Goal: Task Accomplishment & Management: Manage account settings

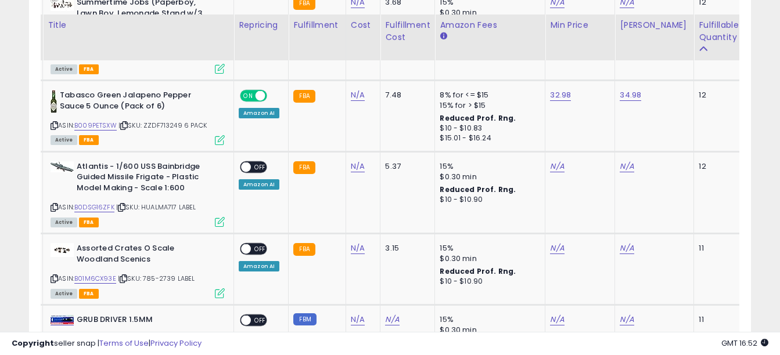
scroll to position [2232, 0]
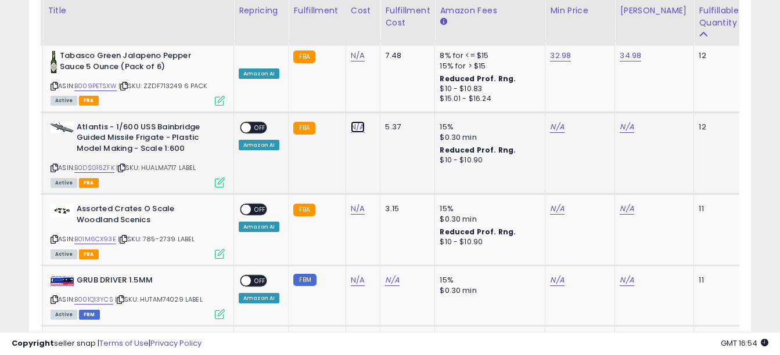
click at [358, 121] on link "N/A" at bounding box center [358, 127] width 14 height 12
type input "*****"
click at [391, 62] on icon "submit" at bounding box center [387, 64] width 7 height 7
click at [552, 121] on link "N/A" at bounding box center [557, 127] width 14 height 12
type input "*****"
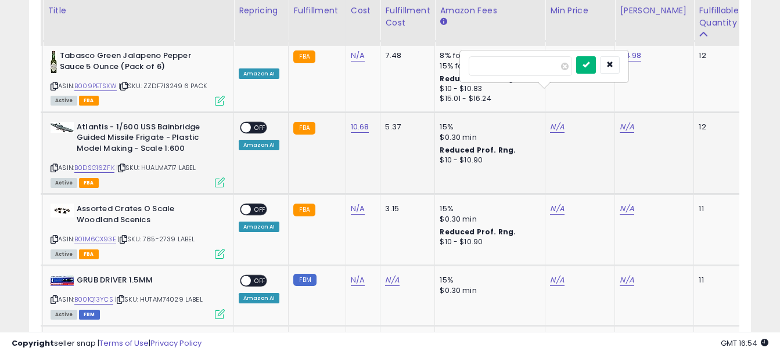
click at [596, 68] on button "submit" at bounding box center [586, 64] width 20 height 17
click at [98, 163] on link "B0DSG16ZFK" at bounding box center [94, 168] width 40 height 10
click at [625, 121] on link "N/A" at bounding box center [627, 127] width 14 height 12
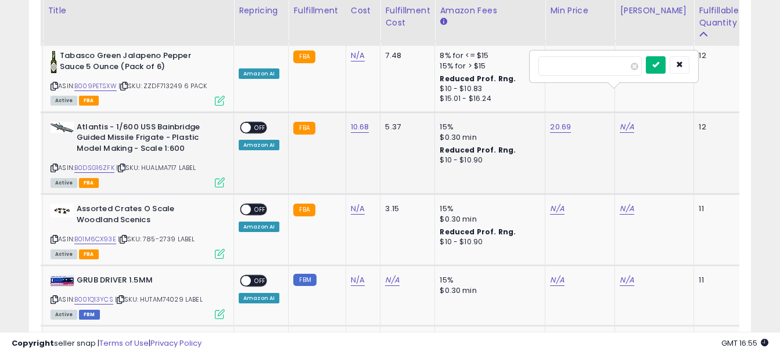
type input "*****"
click at [666, 70] on button "submit" at bounding box center [656, 64] width 20 height 17
click at [259, 123] on span "OFF" at bounding box center [260, 128] width 19 height 10
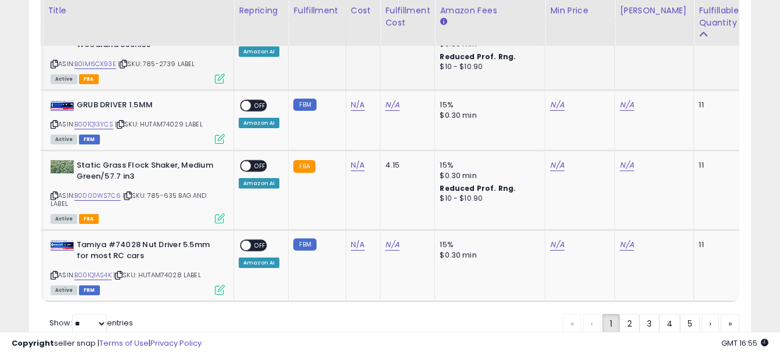
scroll to position [2432, 0]
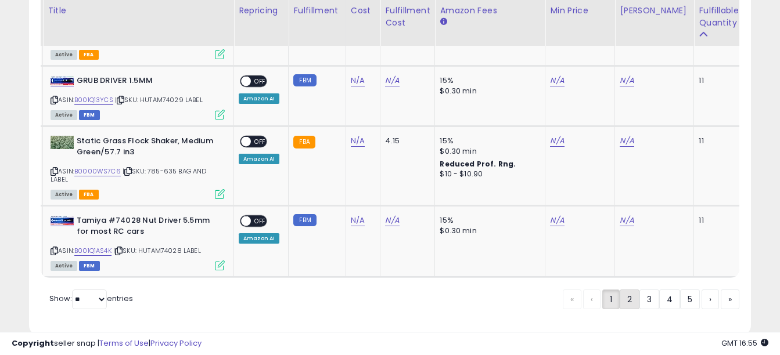
click at [625, 290] on link "2" at bounding box center [630, 300] width 20 height 20
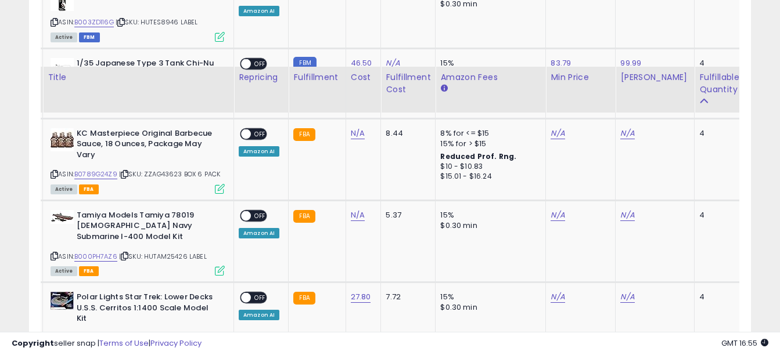
scroll to position [2229, 0]
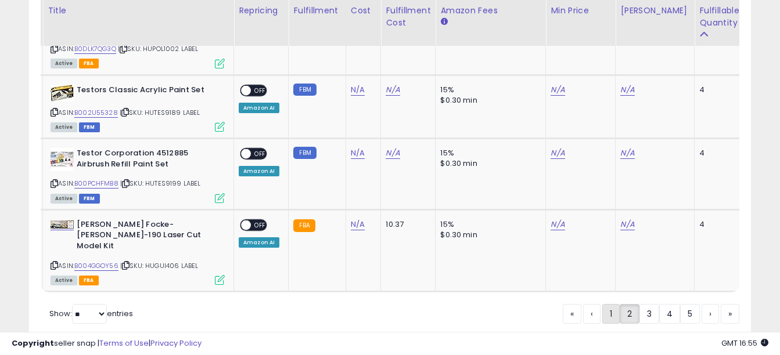
click at [608, 304] on link "1" at bounding box center [610, 314] width 17 height 20
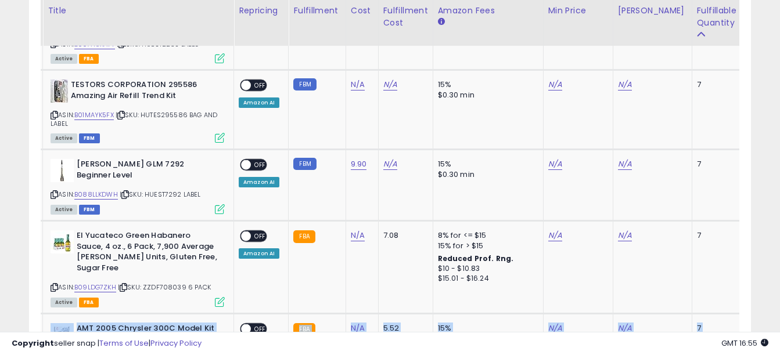
drag, startPoint x: 779, startPoint y: 292, endPoint x: 786, endPoint y: 175, distance: 116.9
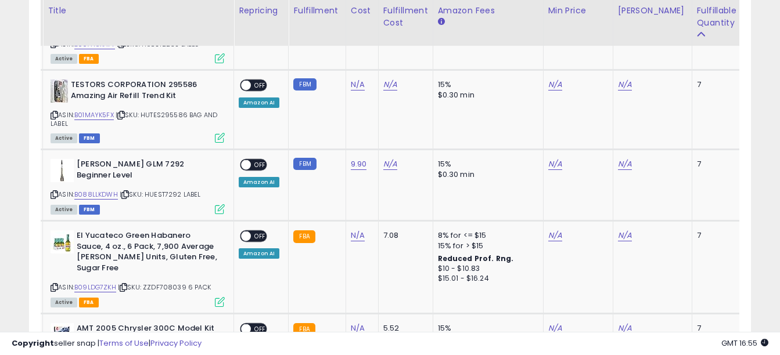
drag, startPoint x: 786, startPoint y: 175, endPoint x: 756, endPoint y: 170, distance: 30.1
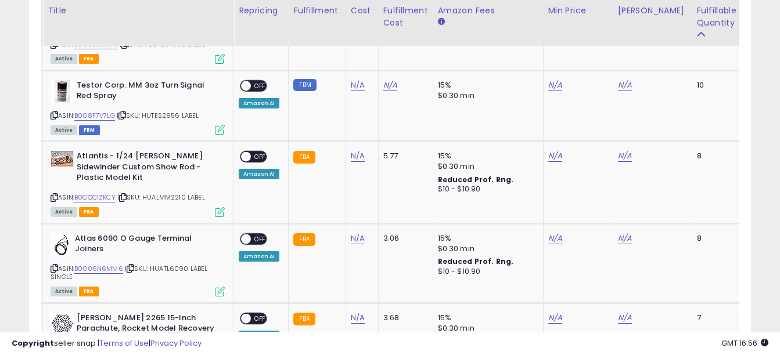
scroll to position [1894, 0]
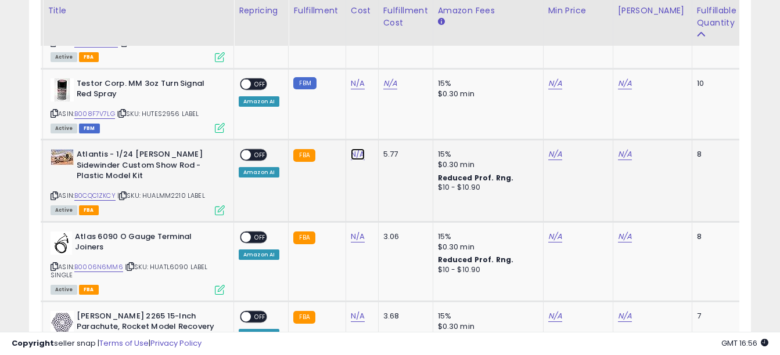
click at [354, 149] on link "N/A" at bounding box center [358, 155] width 14 height 12
type input "*****"
click at [398, 107] on button "submit" at bounding box center [388, 103] width 20 height 17
click at [559, 149] on div "N/A" at bounding box center [576, 154] width 56 height 10
click at [553, 149] on link "N/A" at bounding box center [555, 155] width 14 height 12
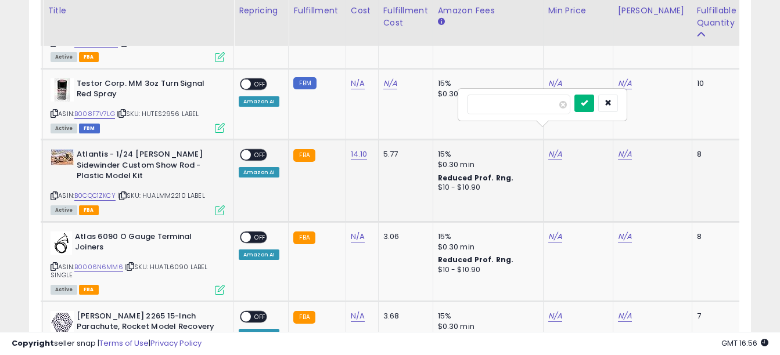
type input "*****"
click at [594, 98] on button "submit" at bounding box center [584, 103] width 20 height 17
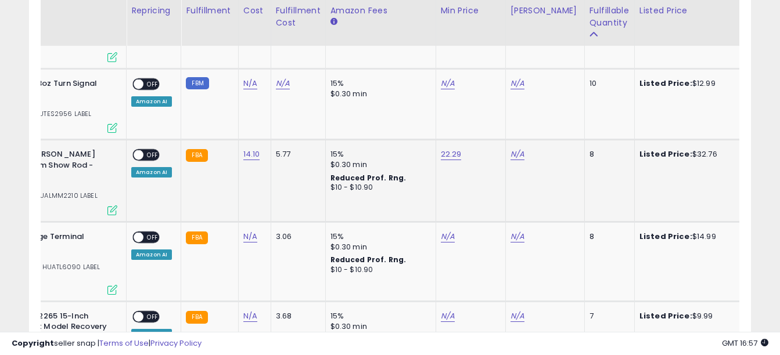
scroll to position [0, 0]
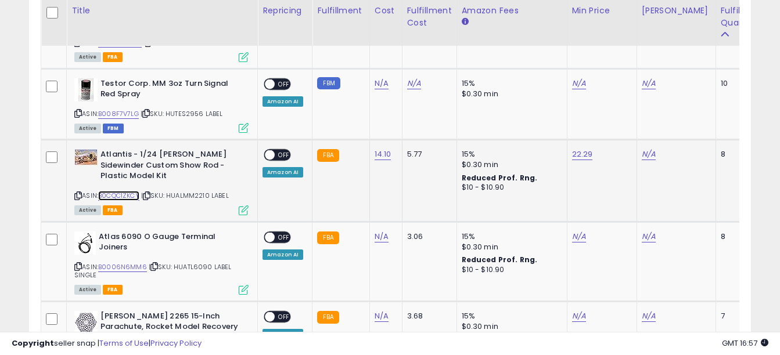
click at [125, 191] on link "B0CQC1ZKCY" at bounding box center [118, 196] width 41 height 10
click at [647, 149] on link "N/A" at bounding box center [649, 155] width 14 height 12
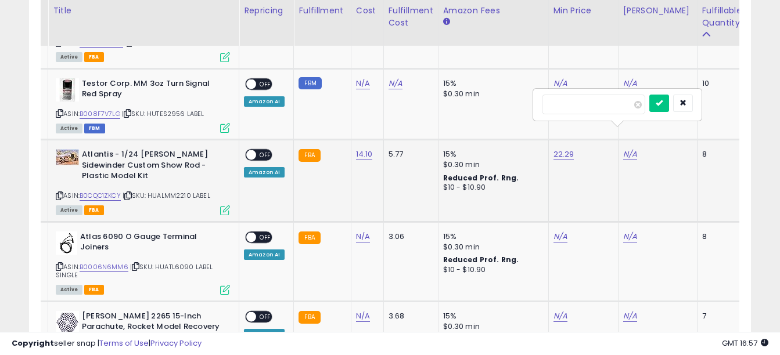
type input "*****"
click at [680, 113] on div at bounding box center [671, 105] width 44 height 20
click at [663, 102] on icon "submit" at bounding box center [659, 102] width 7 height 7
click at [279, 149] on div "ON OFF Amazon AI" at bounding box center [264, 163] width 41 height 28
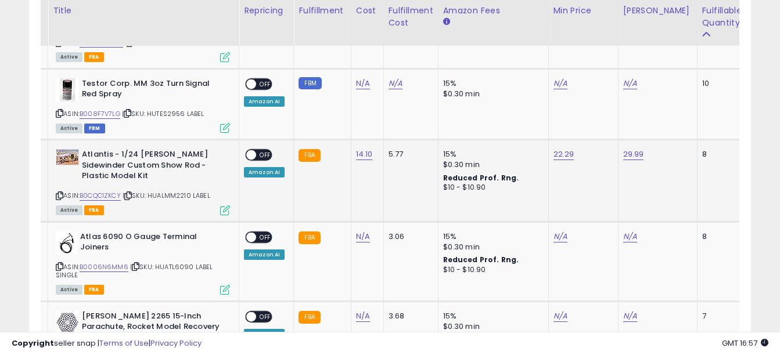
click at [259, 150] on span "OFF" at bounding box center [265, 155] width 19 height 10
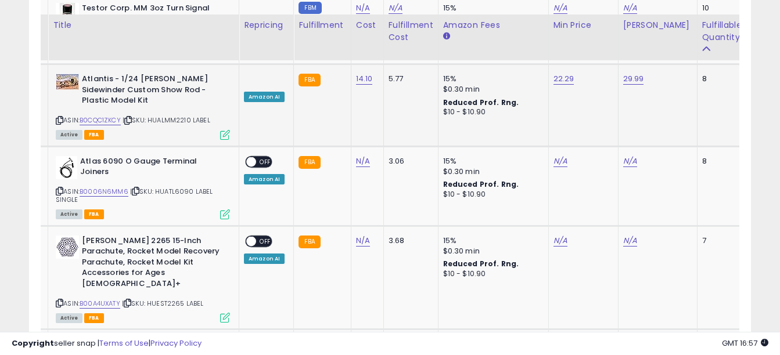
scroll to position [1989, 0]
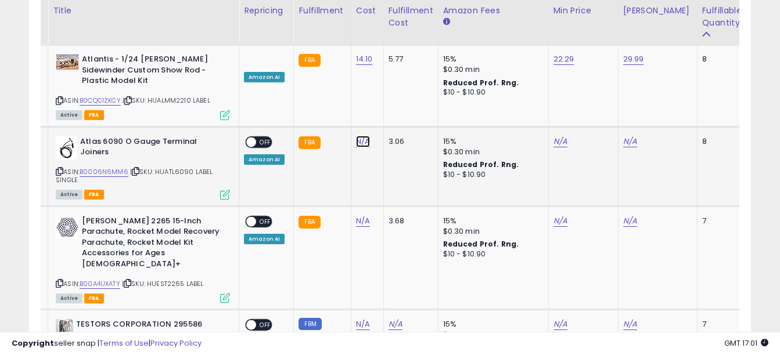
click at [360, 136] on link "N/A" at bounding box center [363, 142] width 14 height 12
type input "****"
click button "submit" at bounding box center [393, 89] width 20 height 17
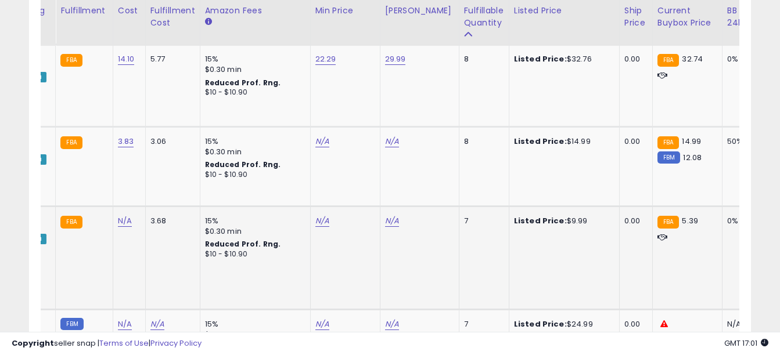
scroll to position [0, 0]
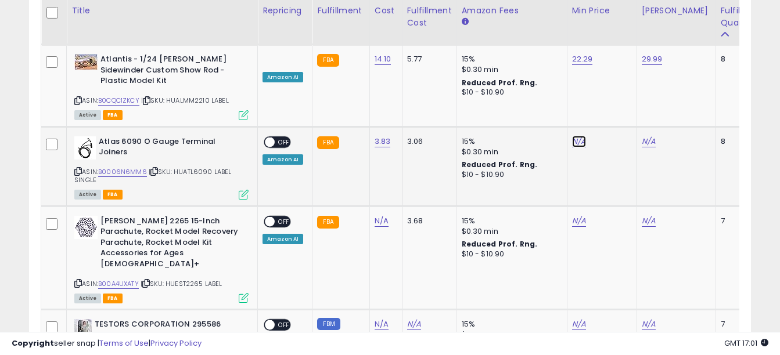
click at [575, 136] on link "N/A" at bounding box center [579, 142] width 14 height 12
type input "****"
click at [618, 95] on button "submit" at bounding box center [608, 89] width 20 height 17
click at [118, 167] on link "B0006N6MM6" at bounding box center [122, 172] width 49 height 10
click at [644, 136] on link "N/A" at bounding box center [649, 142] width 14 height 12
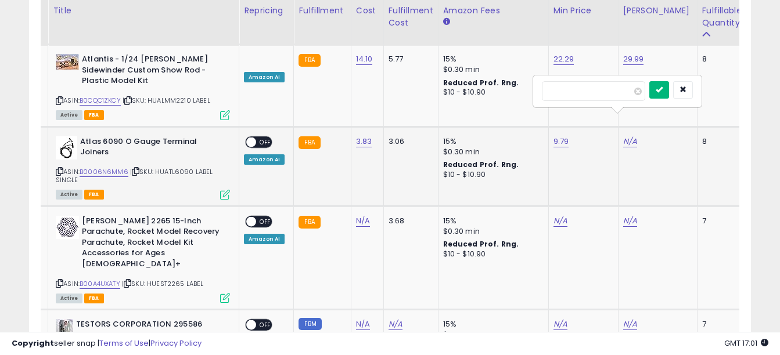
type input "*****"
click at [663, 87] on icon "submit" at bounding box center [659, 89] width 7 height 7
click at [269, 137] on span "OFF" at bounding box center [265, 142] width 19 height 10
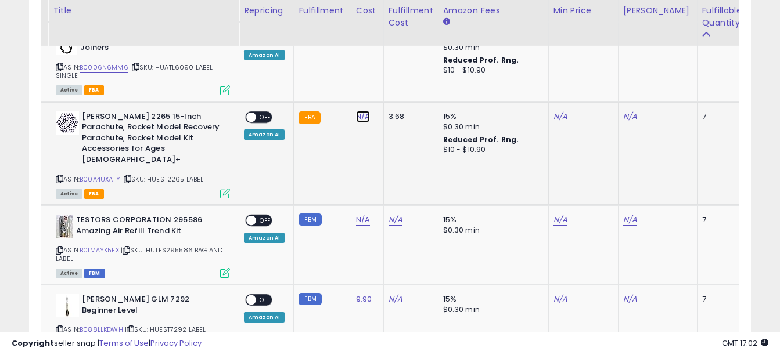
click at [359, 111] on link "N/A" at bounding box center [363, 117] width 14 height 12
type input "****"
click at [397, 62] on icon "submit" at bounding box center [393, 65] width 7 height 7
click at [103, 175] on link "B00A4UXATY" at bounding box center [100, 180] width 41 height 10
click at [557, 111] on link "N/A" at bounding box center [560, 117] width 14 height 12
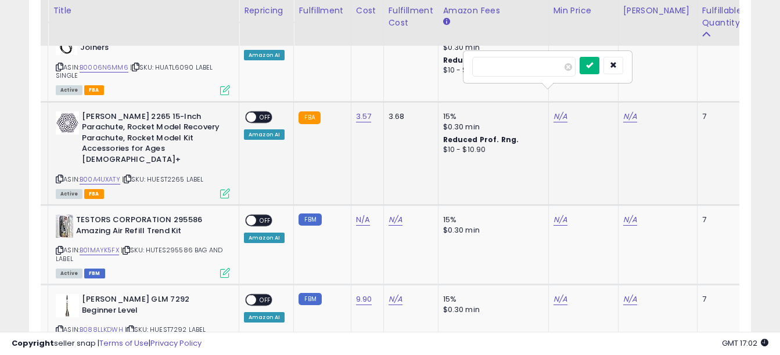
type input "****"
click at [593, 62] on icon "submit" at bounding box center [589, 65] width 7 height 7
click at [109, 175] on link "B00A4UXATY" at bounding box center [100, 180] width 41 height 10
click at [633, 111] on div "N/A" at bounding box center [655, 116] width 65 height 10
click at [631, 111] on link "N/A" at bounding box center [630, 117] width 14 height 12
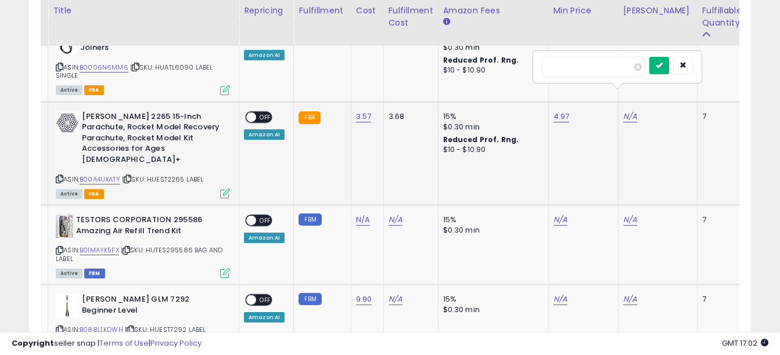
type input "****"
click at [669, 64] on button "submit" at bounding box center [659, 65] width 20 height 17
click at [266, 112] on span "OFF" at bounding box center [265, 117] width 19 height 10
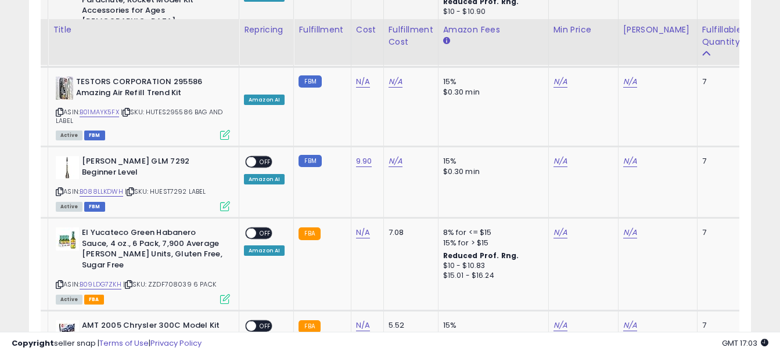
scroll to position [2254, 0]
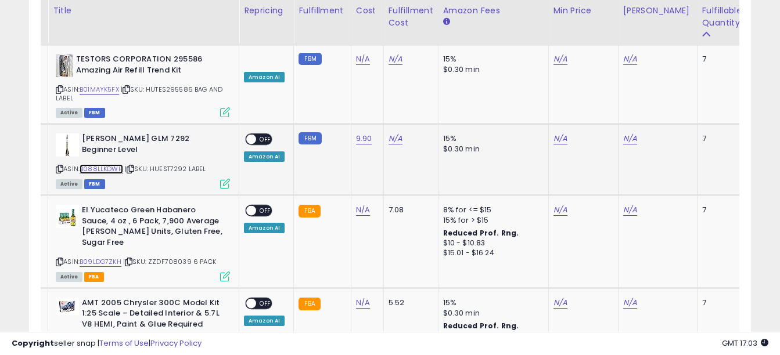
click at [104, 164] on link "B088LLKDWH" at bounding box center [102, 169] width 44 height 10
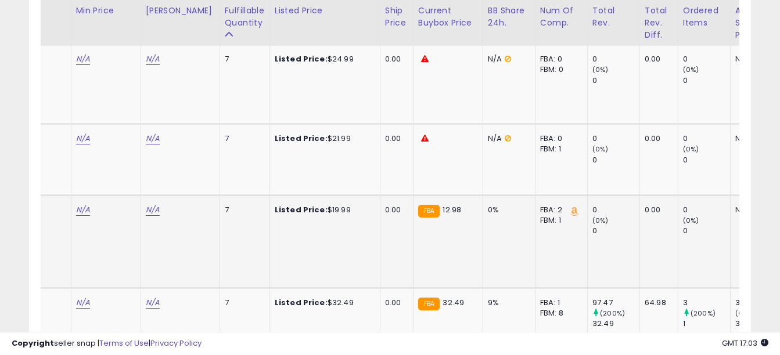
scroll to position [0, 501]
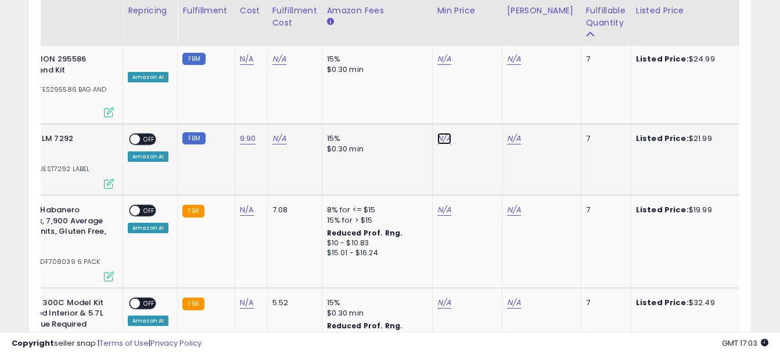
click at [440, 133] on link "N/A" at bounding box center [444, 139] width 14 height 12
type input "*****"
click at [483, 74] on button "submit" at bounding box center [473, 76] width 20 height 17
click at [509, 133] on link "N/A" at bounding box center [514, 139] width 14 height 12
type input "*****"
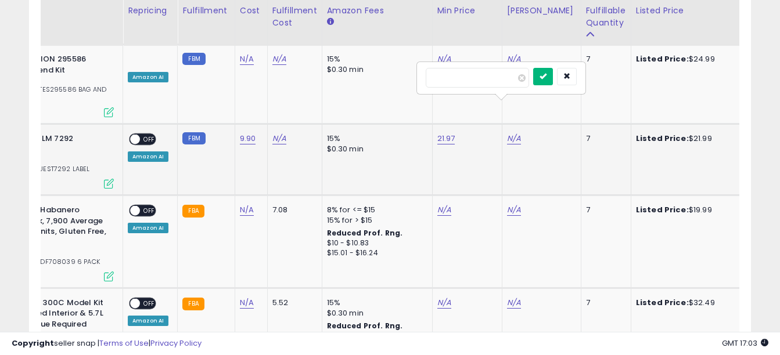
click at [553, 79] on button "submit" at bounding box center [543, 76] width 20 height 17
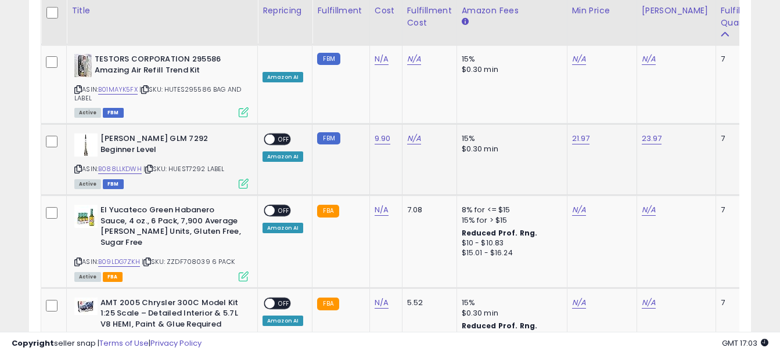
click at [281, 135] on span "OFF" at bounding box center [284, 140] width 19 height 10
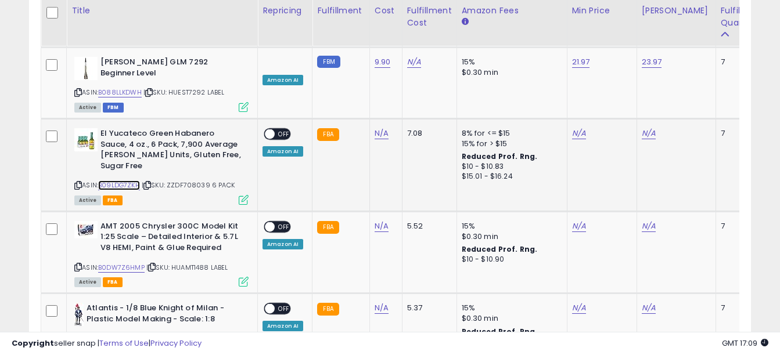
click at [124, 181] on link "B09LDG7ZKH" at bounding box center [119, 186] width 42 height 10
click at [574, 128] on link "N/A" at bounding box center [579, 134] width 14 height 12
type input "****"
click at [618, 62] on button "submit" at bounding box center [608, 70] width 20 height 17
click at [649, 128] on link "N/A" at bounding box center [649, 134] width 14 height 12
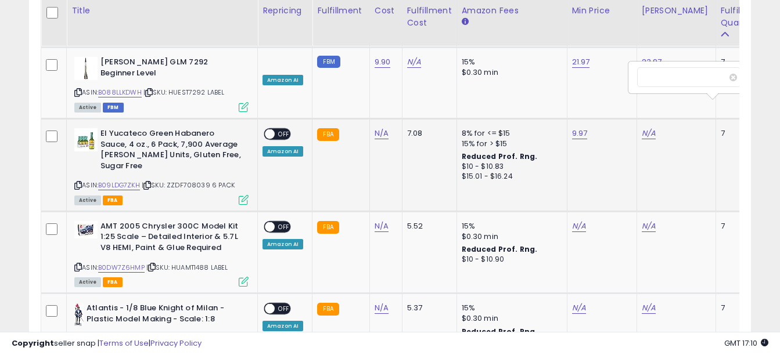
scroll to position [0, 19]
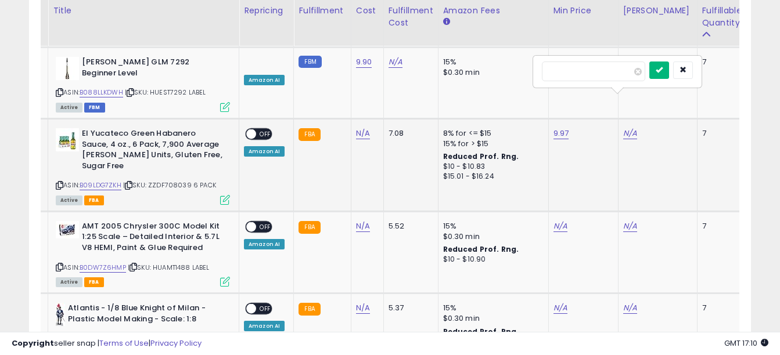
type input "*****"
click at [669, 70] on button "submit" at bounding box center [659, 70] width 20 height 17
click at [267, 130] on span "OFF" at bounding box center [265, 135] width 19 height 10
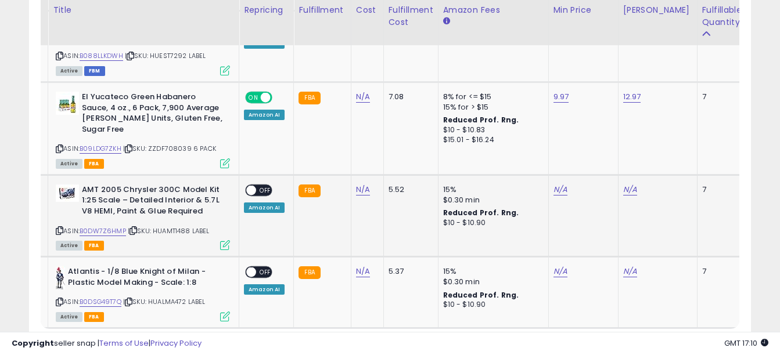
scroll to position [2394, 0]
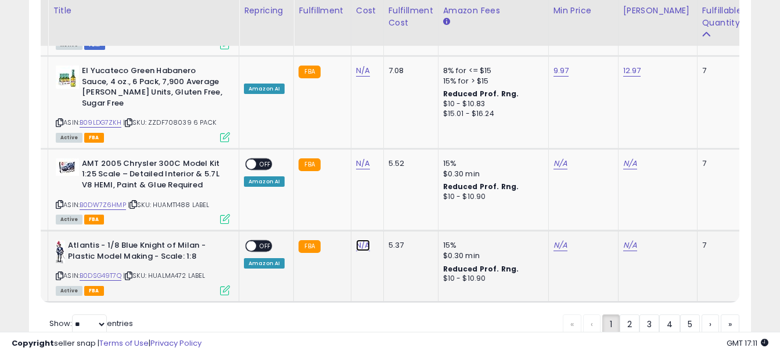
click at [356, 240] on link "N/A" at bounding box center [363, 246] width 14 height 12
type input "*****"
click at [397, 168] on icon "submit" at bounding box center [393, 171] width 7 height 7
click at [562, 240] on link "N/A" at bounding box center [560, 246] width 14 height 12
type input "*****"
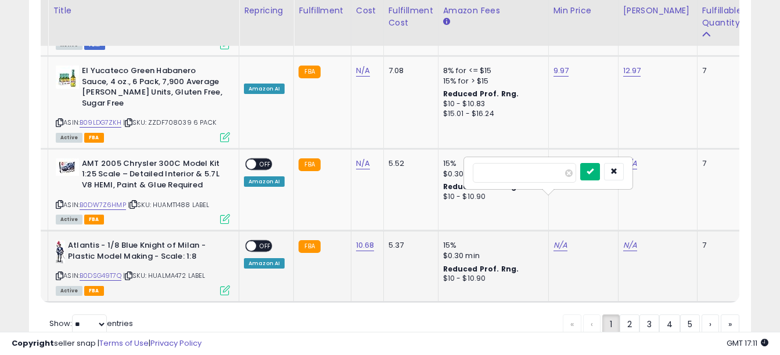
click at [594, 174] on icon "submit" at bounding box center [590, 171] width 7 height 7
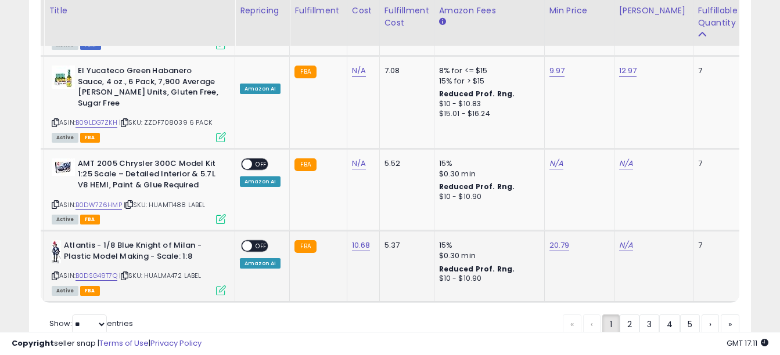
scroll to position [0, 0]
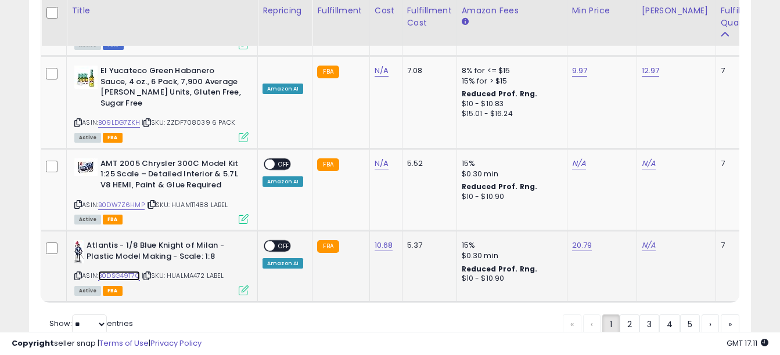
click at [120, 271] on link "B0DSG49T7Q" at bounding box center [119, 276] width 42 height 10
click at [642, 240] on link "N/A" at bounding box center [649, 246] width 14 height 12
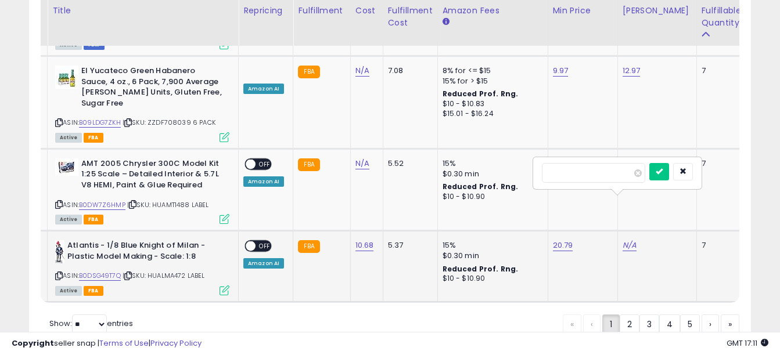
scroll to position [0, 19]
type input "*****"
click at [663, 168] on icon "submit" at bounding box center [659, 171] width 7 height 7
click at [255, 240] on div "ON OFF" at bounding box center [257, 246] width 27 height 12
click at [265, 242] on span "OFF" at bounding box center [265, 247] width 19 height 10
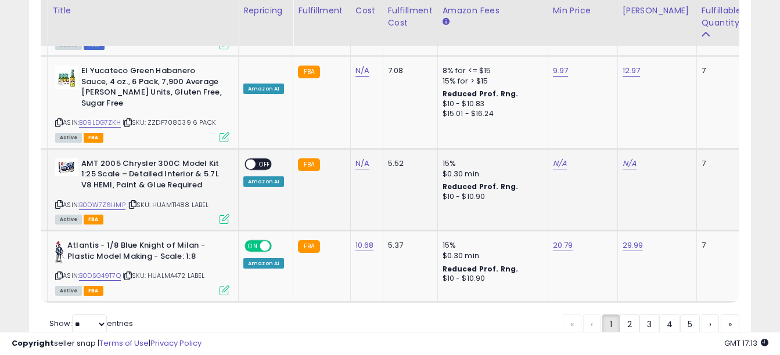
click at [364, 149] on td "N/A" at bounding box center [366, 190] width 33 height 82
click at [360, 158] on link "N/A" at bounding box center [362, 164] width 14 height 12
type input "*****"
click at [402, 94] on button "submit" at bounding box center [393, 89] width 20 height 17
click at [563, 158] on link "28.99" at bounding box center [563, 164] width 21 height 12
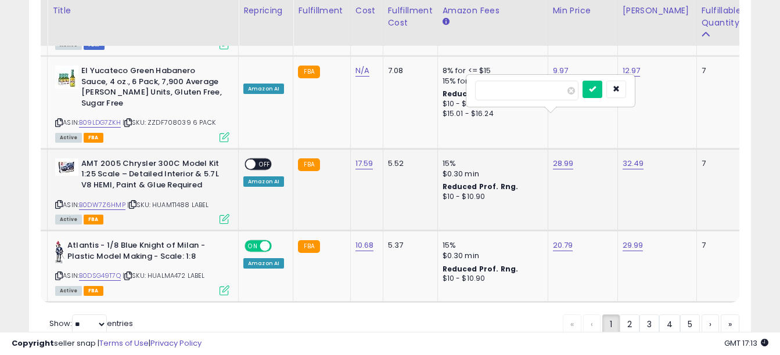
type input "*"
type input "*****"
click at [596, 89] on icon "submit" at bounding box center [592, 88] width 7 height 7
click at [104, 200] on link "B0DW7Z6HMP" at bounding box center [102, 205] width 46 height 10
click at [623, 158] on link "32.49" at bounding box center [633, 164] width 21 height 12
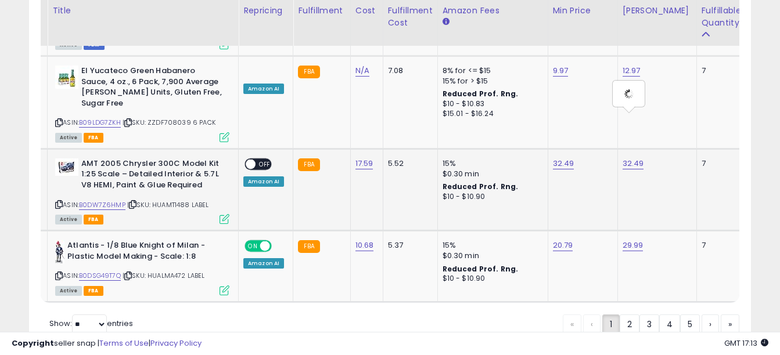
scroll to position [0, 22]
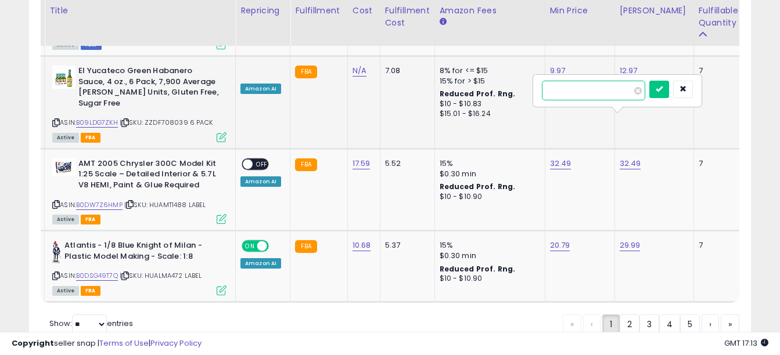
drag, startPoint x: 577, startPoint y: 93, endPoint x: 524, endPoint y: 81, distance: 53.8
type input "*****"
click at [663, 87] on icon "submit" at bounding box center [659, 88] width 7 height 7
click at [268, 159] on div "ON OFF Amazon AI" at bounding box center [260, 173] width 41 height 28
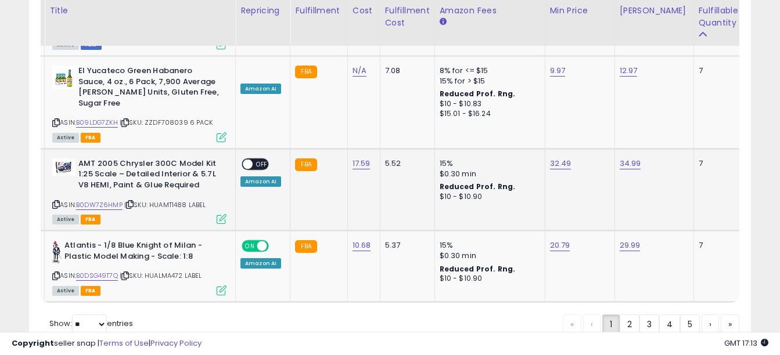
click at [256, 159] on div "ON OFF" at bounding box center [242, 164] width 27 height 10
click at [264, 159] on span "OFF" at bounding box center [262, 164] width 19 height 10
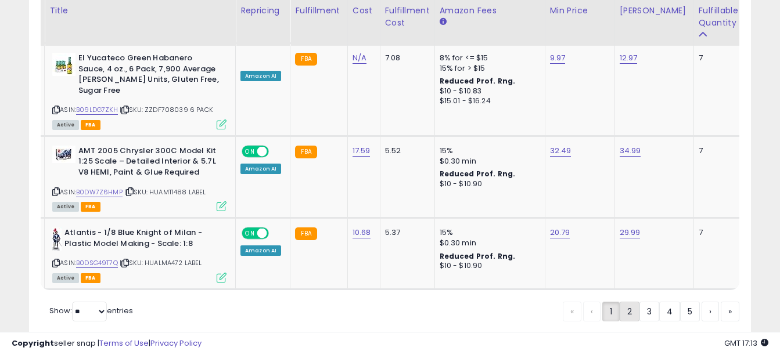
click at [628, 302] on link "2" at bounding box center [630, 312] width 20 height 20
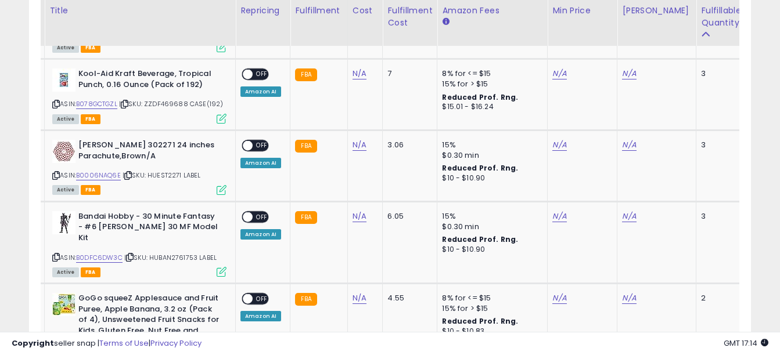
scroll to position [2258, 0]
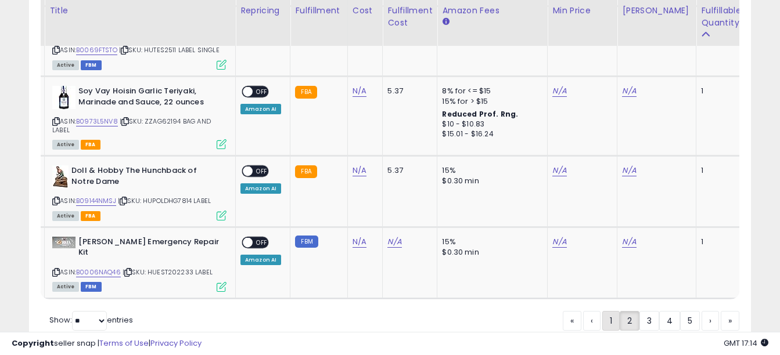
click at [611, 311] on link "1" at bounding box center [610, 321] width 17 height 20
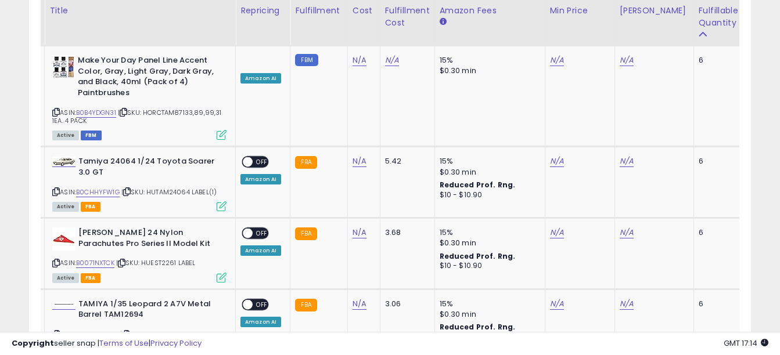
scroll to position [0, 0]
